Goal: Task Accomplishment & Management: Use online tool/utility

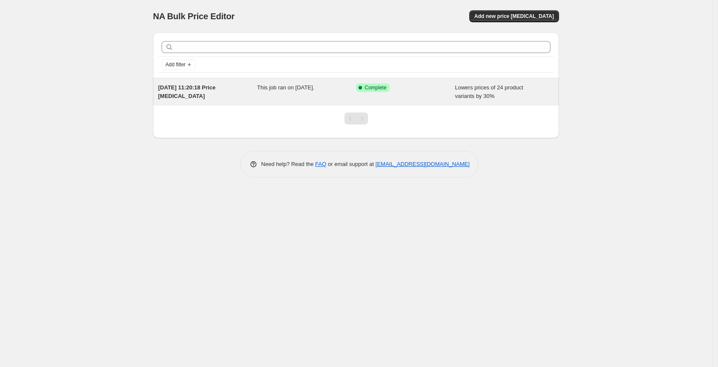
click at [294, 101] on div "20. Aug. 2025, 11:20:18 Price change job This job ran on 20. August 2025. Succe…" at bounding box center [356, 91] width 406 height 27
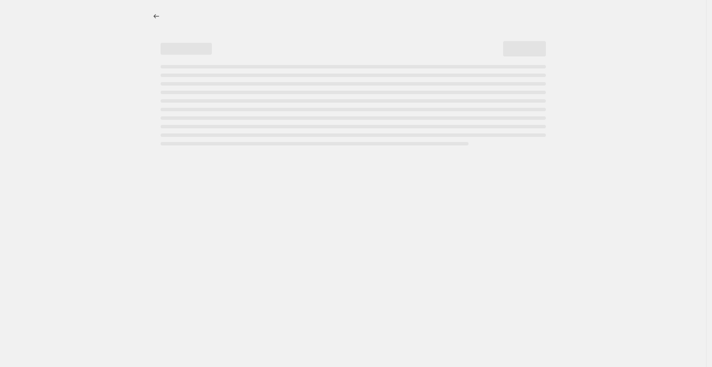
select select "percentage"
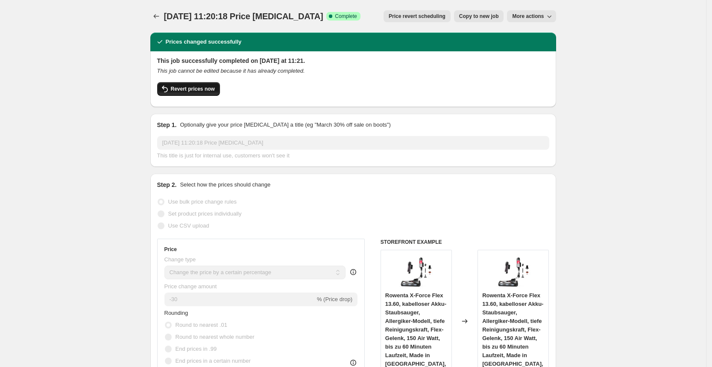
click at [187, 88] on span "Revert prices now" at bounding box center [193, 88] width 44 height 7
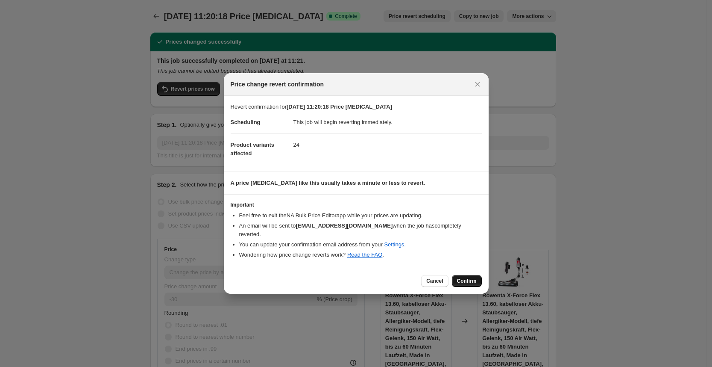
click at [474, 277] on span "Confirm" at bounding box center [467, 280] width 20 height 7
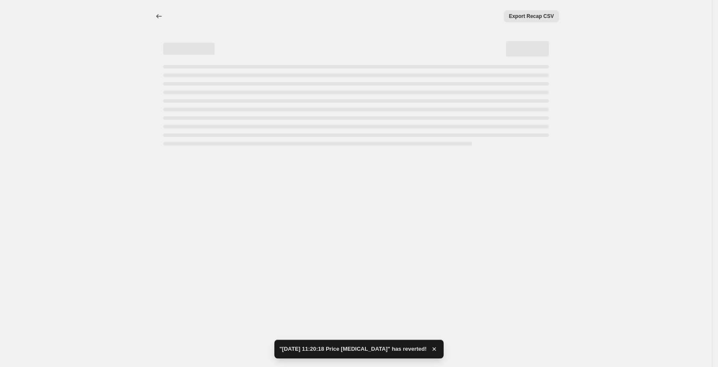
select select "percentage"
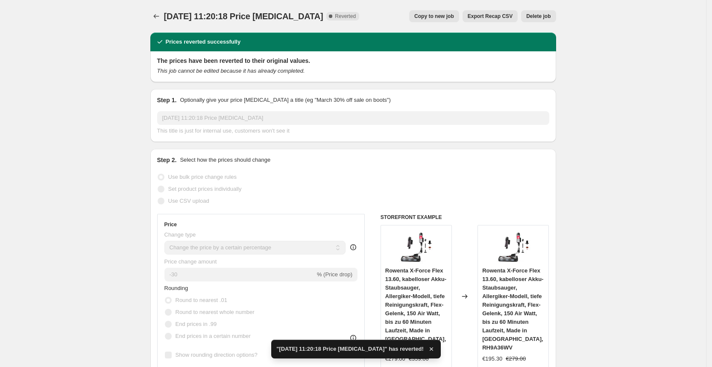
click at [541, 18] on span "Delete job" at bounding box center [538, 16] width 24 height 7
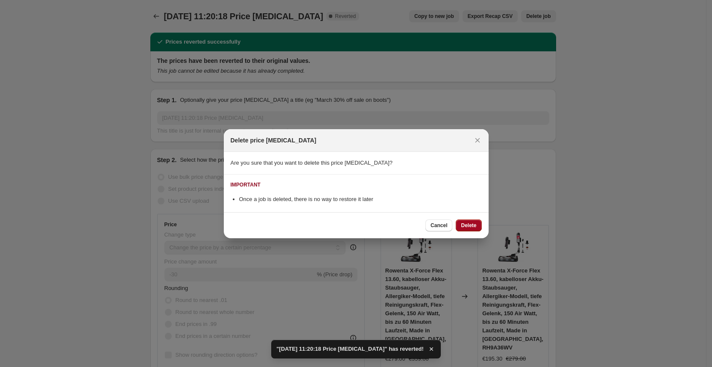
click at [473, 221] on button "Delete" at bounding box center [469, 225] width 26 height 12
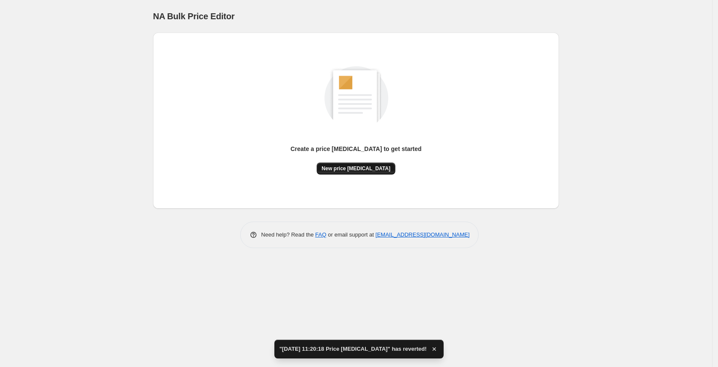
click at [364, 162] on button "New price change job" at bounding box center [356, 168] width 79 height 12
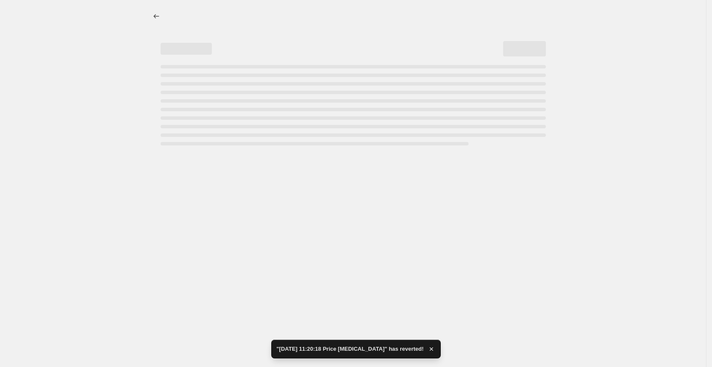
select select "percentage"
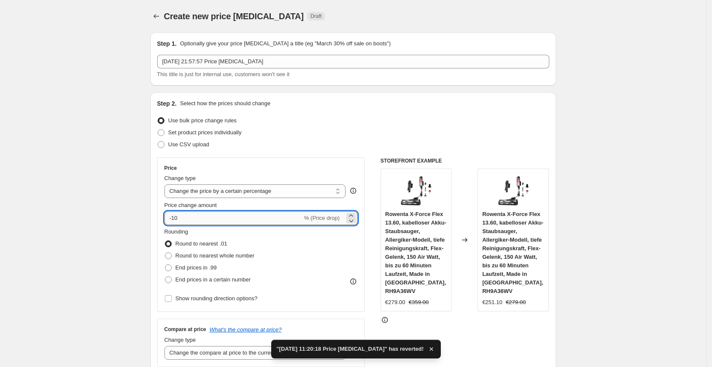
click at [212, 219] on input "-10" at bounding box center [234, 218] width 138 height 14
type input "-1"
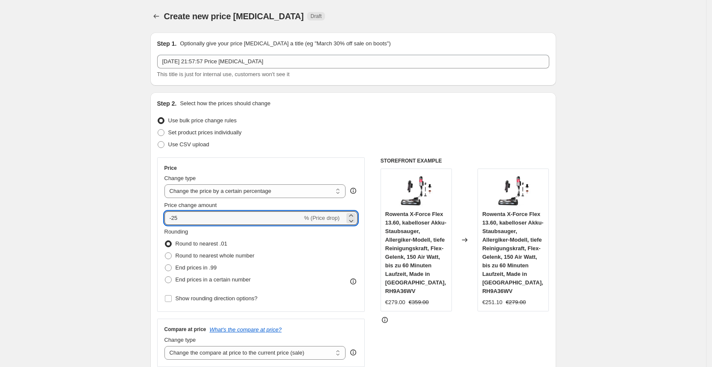
type input "-25"
click at [386, 129] on div "Set product prices individually" at bounding box center [353, 132] width 392 height 12
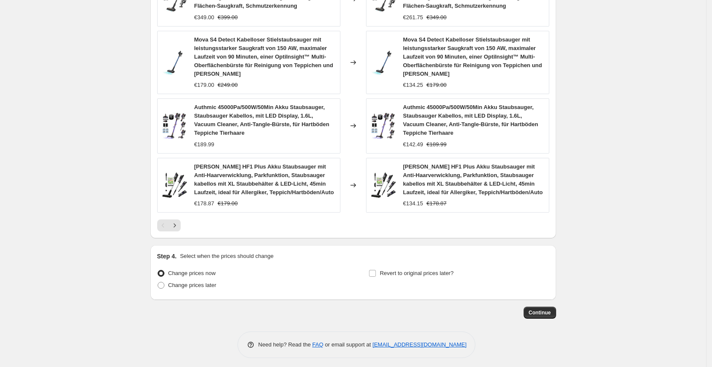
scroll to position [596, 0]
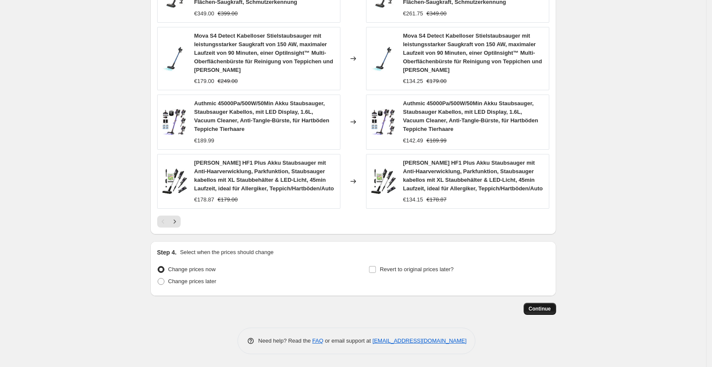
click at [548, 304] on button "Continue" at bounding box center [540, 309] width 32 height 12
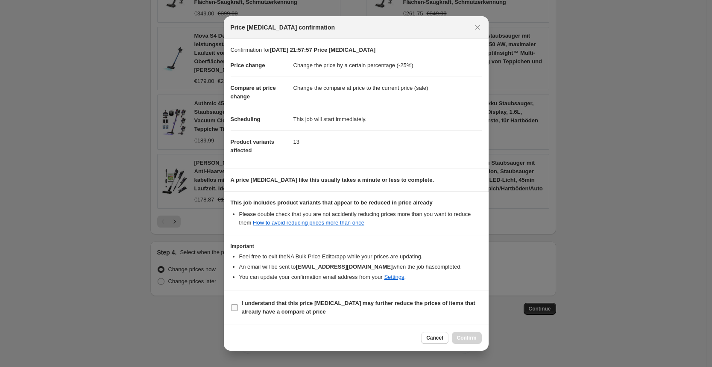
click at [378, 306] on b "I understand that this price change job may further reduce the prices of items …" at bounding box center [359, 307] width 234 height 15
click at [238, 306] on input "I understand that this price change job may further reduce the prices of items …" at bounding box center [234, 307] width 7 height 7
checkbox input "true"
click at [470, 339] on span "Confirm" at bounding box center [467, 337] width 20 height 7
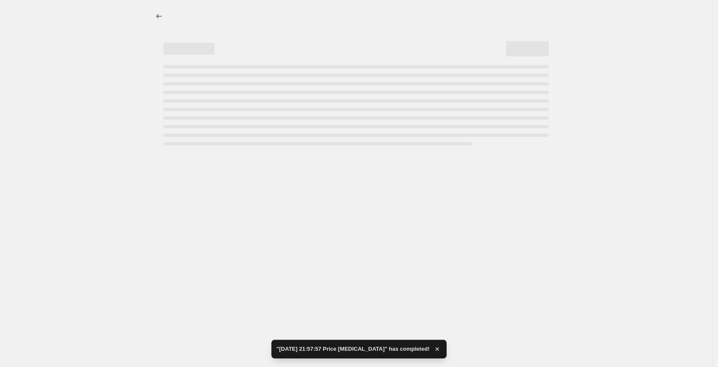
select select "percentage"
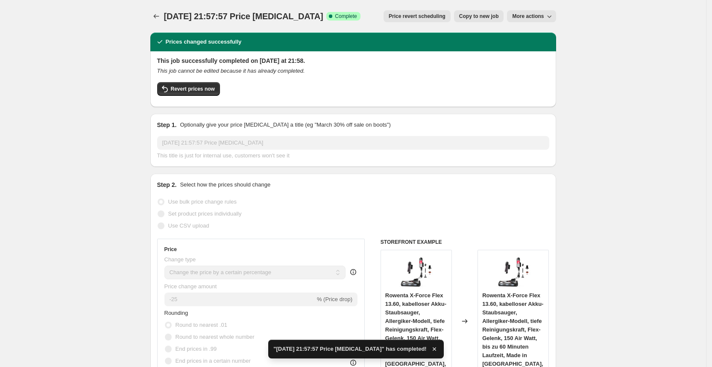
drag, startPoint x: 320, startPoint y: 153, endPoint x: 316, endPoint y: 156, distance: 4.9
click at [316, 156] on div "This title is just for internal use, customers won't see it" at bounding box center [353, 155] width 392 height 9
click at [162, 12] on button "Price change jobs" at bounding box center [156, 16] width 12 height 12
